Goal: Information Seeking & Learning: Learn about a topic

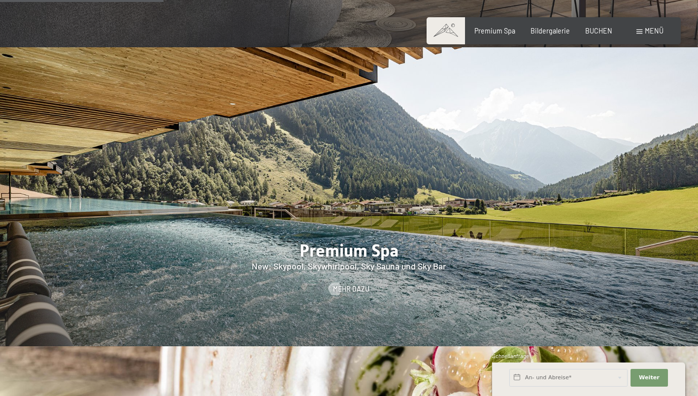
scroll to position [1186, 0]
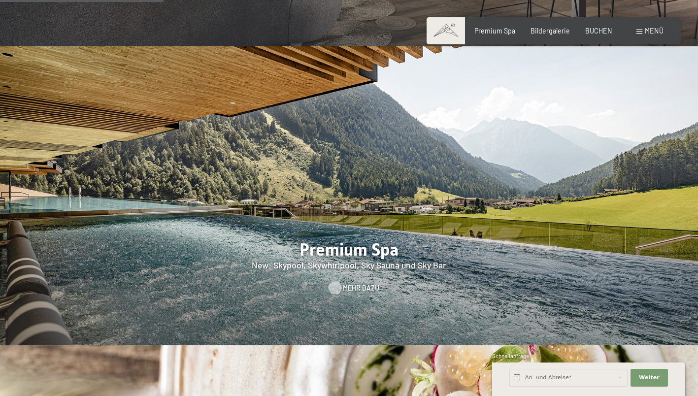
click at [351, 283] on span "Mehr dazu" at bounding box center [361, 288] width 36 height 10
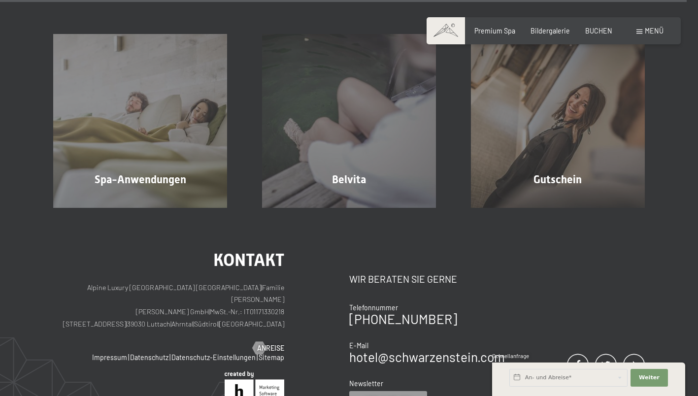
scroll to position [5425, 0]
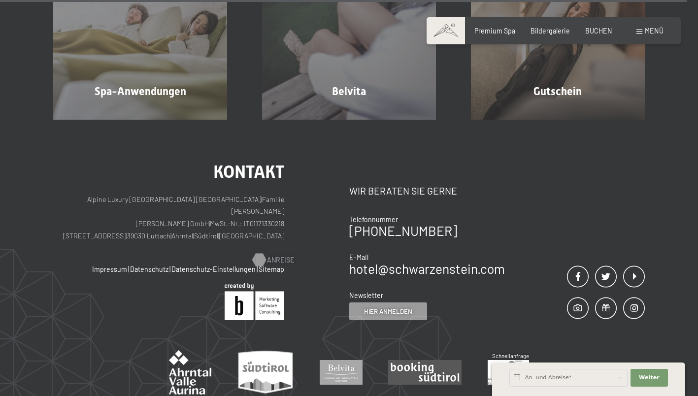
click at [280, 255] on span "Anreise" at bounding box center [280, 260] width 27 height 10
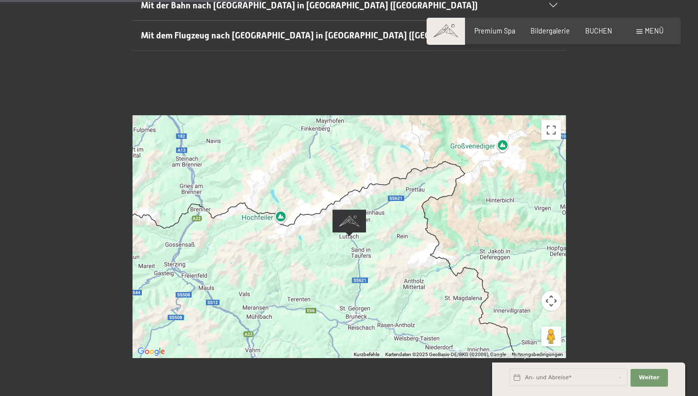
scroll to position [343, 0]
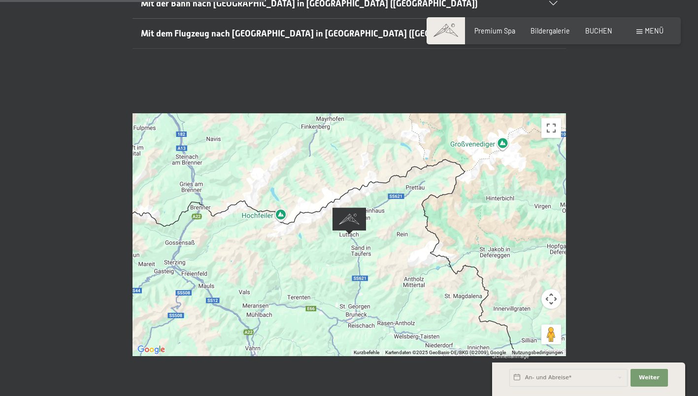
click at [554, 289] on button "Kamerasteuerung für die Karte" at bounding box center [551, 299] width 20 height 20
click at [527, 314] on button "Verkleinern" at bounding box center [527, 324] width 20 height 20
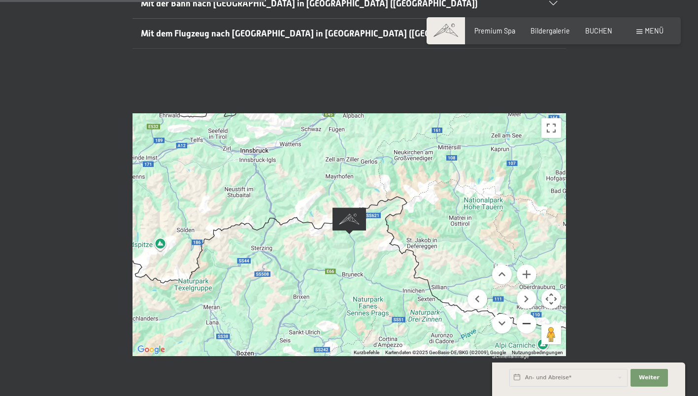
click at [527, 314] on button "Verkleinern" at bounding box center [527, 324] width 20 height 20
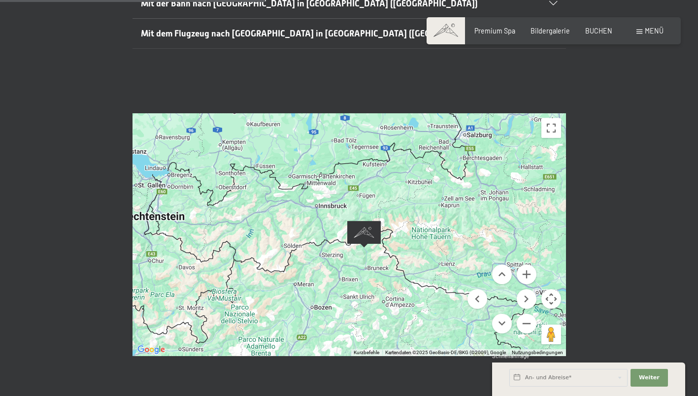
drag, startPoint x: 393, startPoint y: 232, endPoint x: 409, endPoint y: 247, distance: 21.2
click at [409, 247] on div at bounding box center [348, 234] width 433 height 243
drag, startPoint x: 556, startPoint y: 108, endPoint x: 558, endPoint y: 160, distance: 51.3
click at [556, 118] on button "Vollbildansicht ein/aus" at bounding box center [551, 128] width 20 height 20
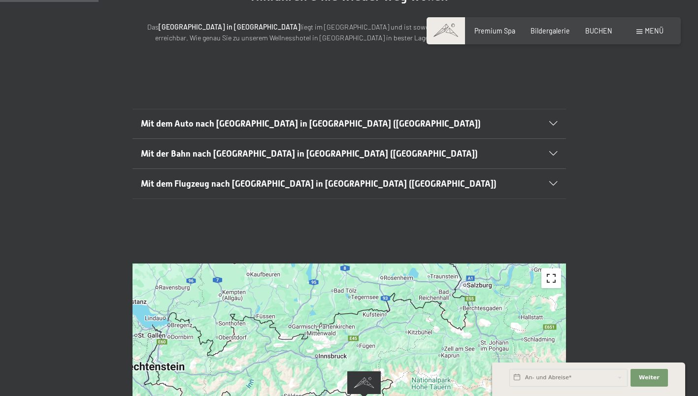
scroll to position [0, 0]
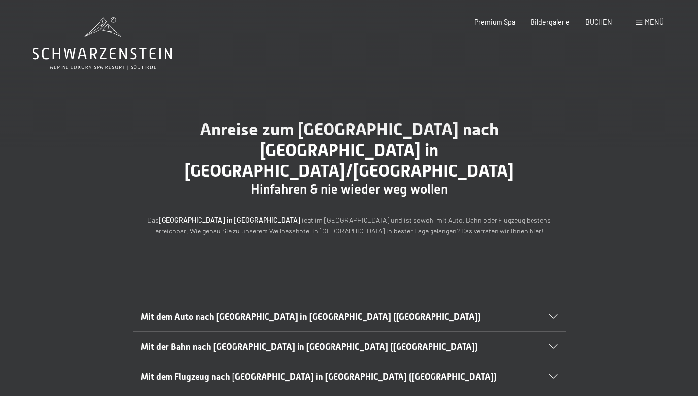
click at [133, 48] on icon at bounding box center [102, 54] width 139 height 12
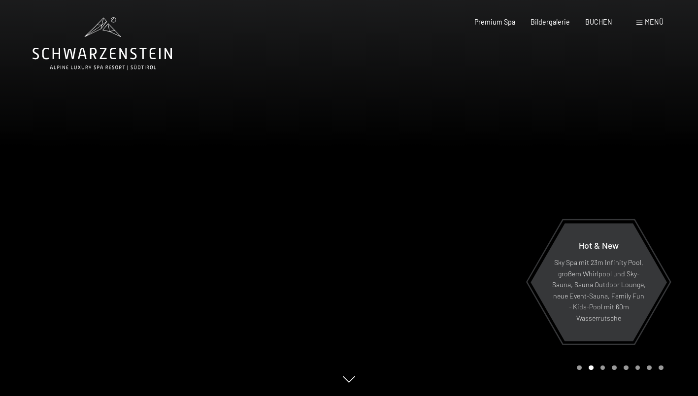
click at [649, 22] on span "Menü" at bounding box center [654, 22] width 19 height 8
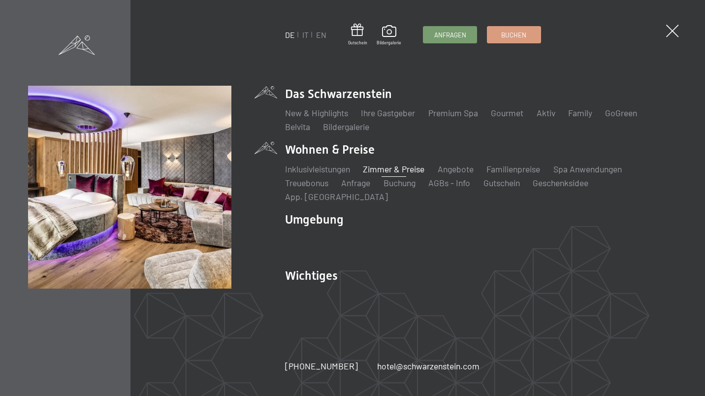
click at [392, 174] on link "Zimmer & Preise" at bounding box center [394, 168] width 62 height 11
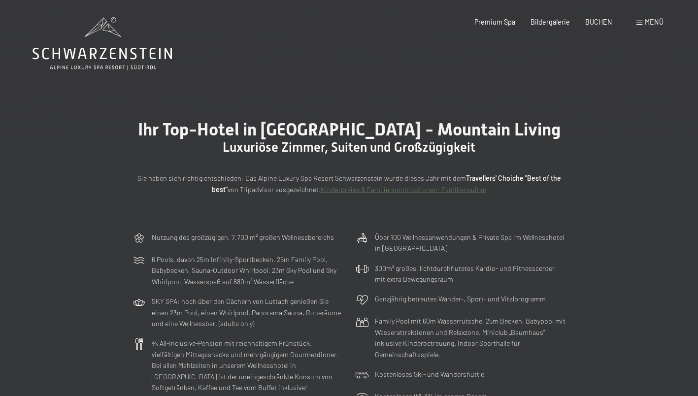
click at [122, 68] on icon at bounding box center [102, 43] width 139 height 53
